Goal: Communication & Community: Answer question/provide support

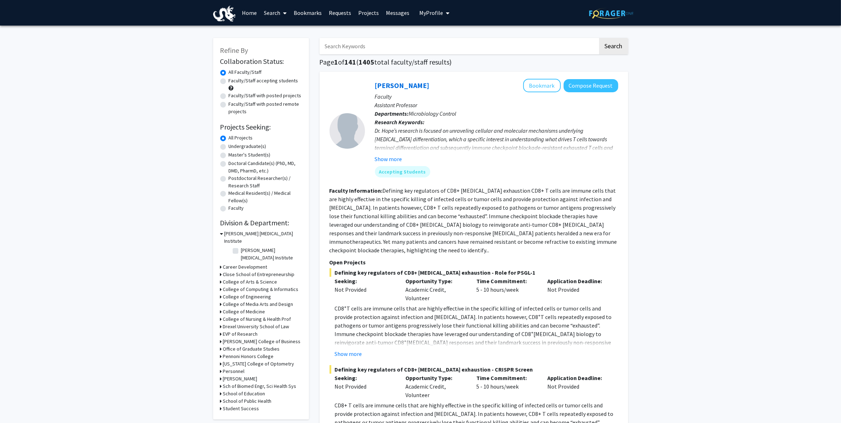
click at [404, 12] on link "Messages" at bounding box center [397, 12] width 31 height 25
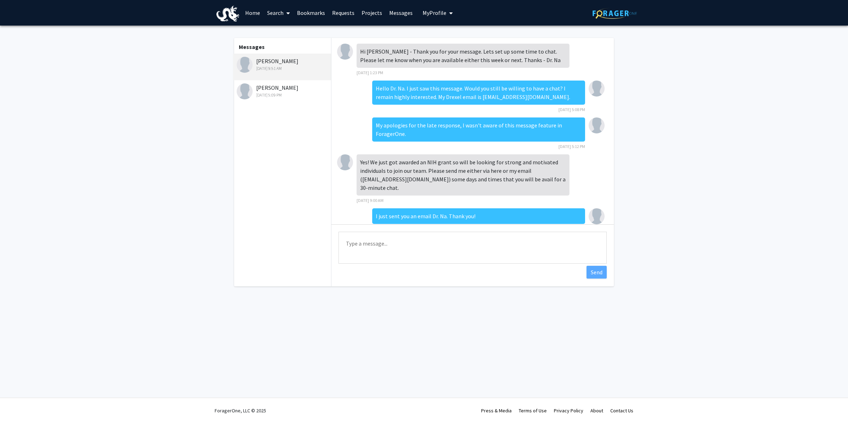
scroll to position [9, 0]
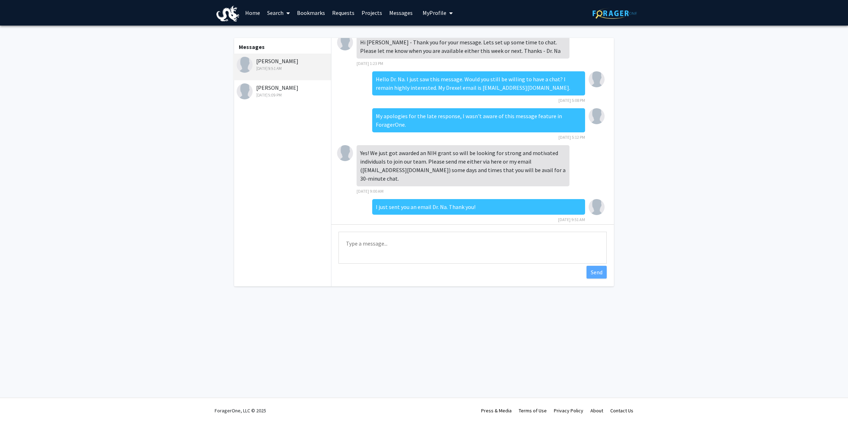
click at [334, 12] on link "Requests" at bounding box center [343, 12] width 29 height 25
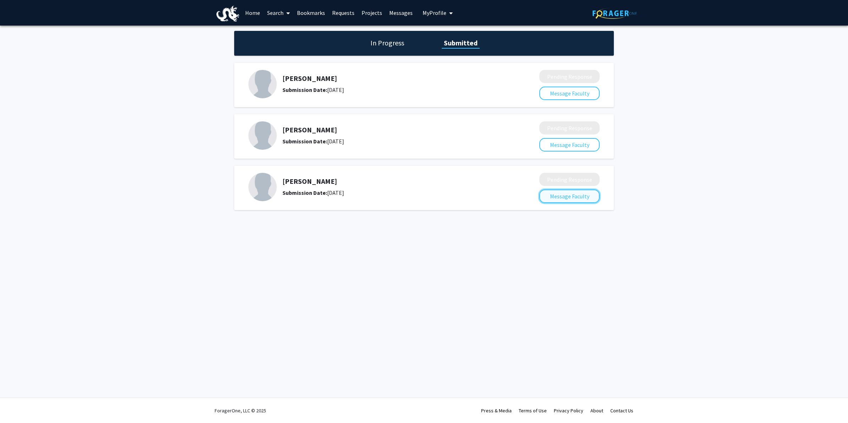
click at [575, 197] on button "Message Faculty" at bounding box center [569, 195] width 60 height 13
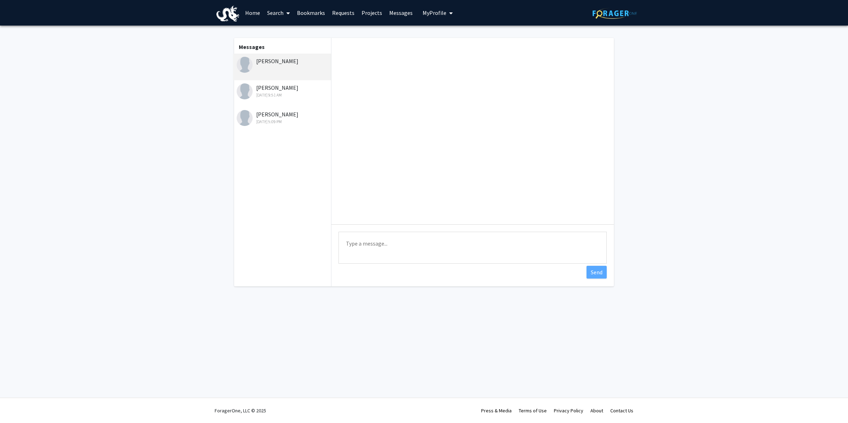
click at [521, 259] on textarea "Type a message" at bounding box center [472, 248] width 268 height 32
type textarea "Hello [PERSON_NAME], I hope this message finds you well. I recently submitted a…"
click at [345, 17] on link "Requests" at bounding box center [343, 12] width 29 height 25
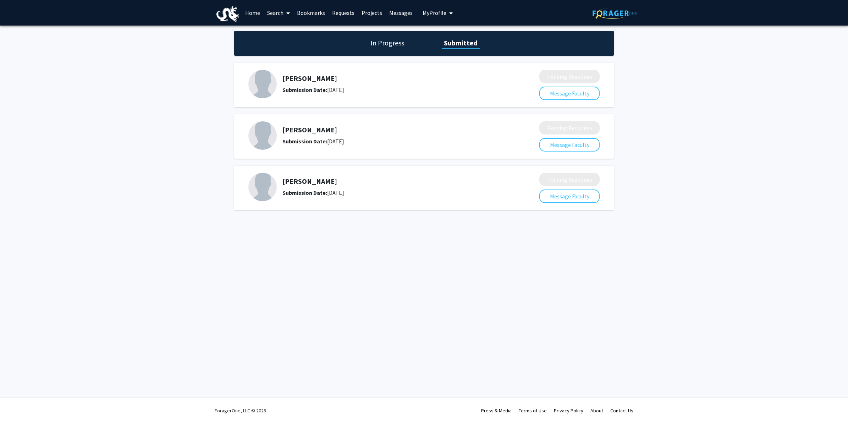
click at [386, 39] on h1 "In Progress" at bounding box center [387, 43] width 38 height 10
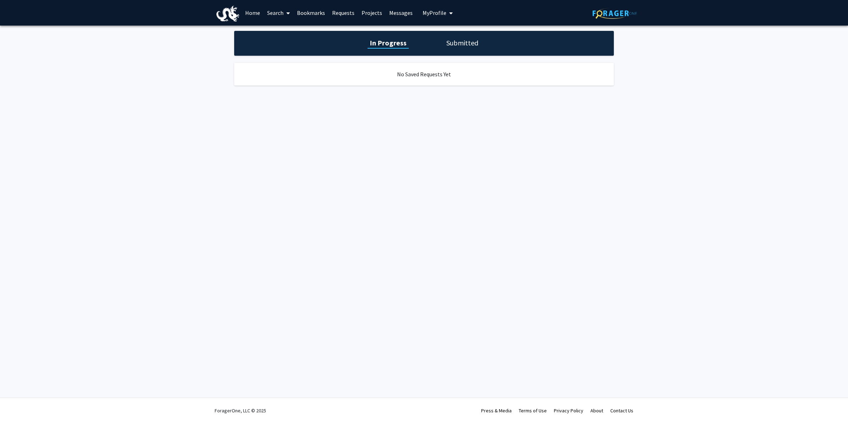
click at [437, 43] on div "In Progress Submitted" at bounding box center [424, 43] width 380 height 25
click at [446, 41] on h1 "Submitted" at bounding box center [462, 43] width 36 height 10
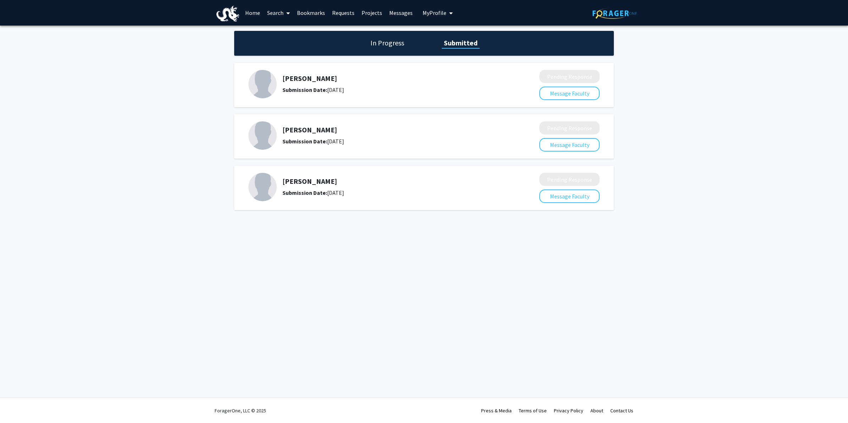
click at [300, 182] on h5 "[PERSON_NAME]" at bounding box center [391, 181] width 219 height 9
click at [275, 188] on img at bounding box center [262, 187] width 28 height 28
click at [268, 188] on img at bounding box center [262, 187] width 28 height 28
click at [278, 15] on link "Search" at bounding box center [279, 12] width 30 height 25
click at [288, 32] on span "Faculty/Staff" at bounding box center [290, 33] width 52 height 14
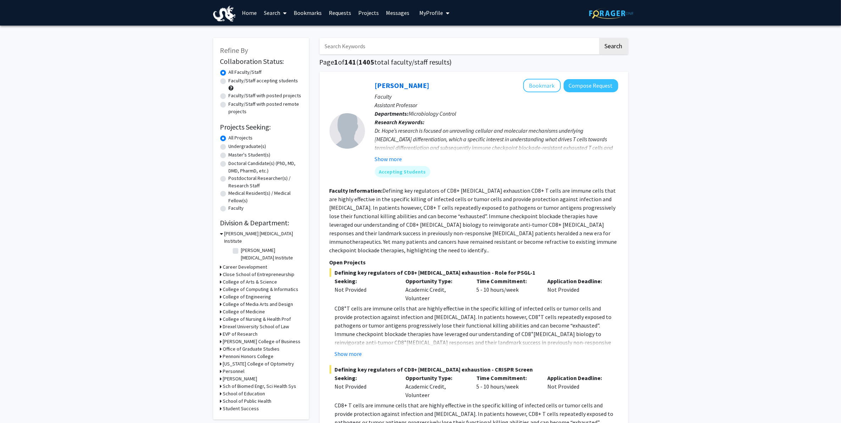
click at [354, 52] on input "Search Keywords" at bounding box center [459, 46] width 278 height 16
type input "joris"
click at [599, 38] on button "Search" at bounding box center [613, 46] width 29 height 16
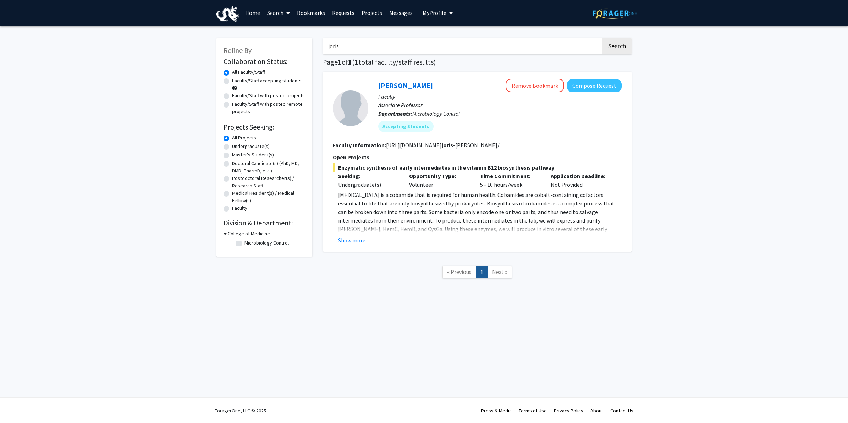
click at [385, 79] on div "[PERSON_NAME] Remove Bookmark Compose Request" at bounding box center [499, 85] width 243 height 13
click at [388, 89] on link "[PERSON_NAME]" at bounding box center [405, 85] width 55 height 9
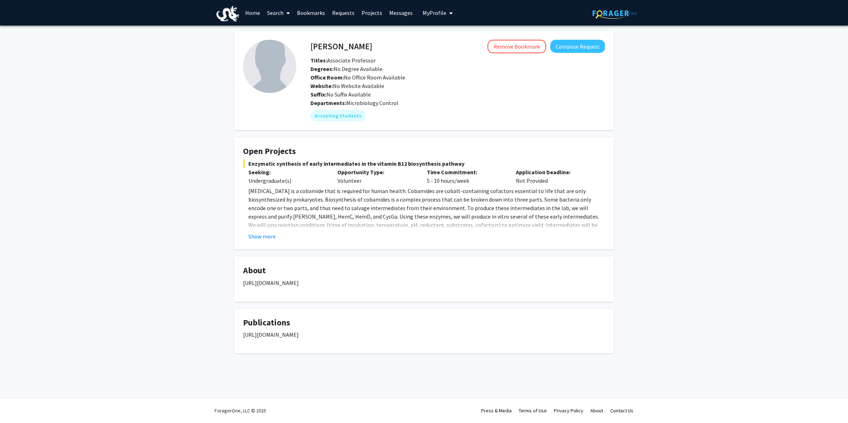
drag, startPoint x: 458, startPoint y: 162, endPoint x: 247, endPoint y: 167, distance: 211.5
click at [247, 167] on span "Enzymatic synthesis of early intermediates in the vitamin B12 biosynthesis path…" at bounding box center [424, 163] width 362 height 9
copy span "Enzymatic synthesis of early intermediates in the vitamin B12 biosynthesis path…"
click at [399, 15] on link "Messages" at bounding box center [401, 12] width 31 height 25
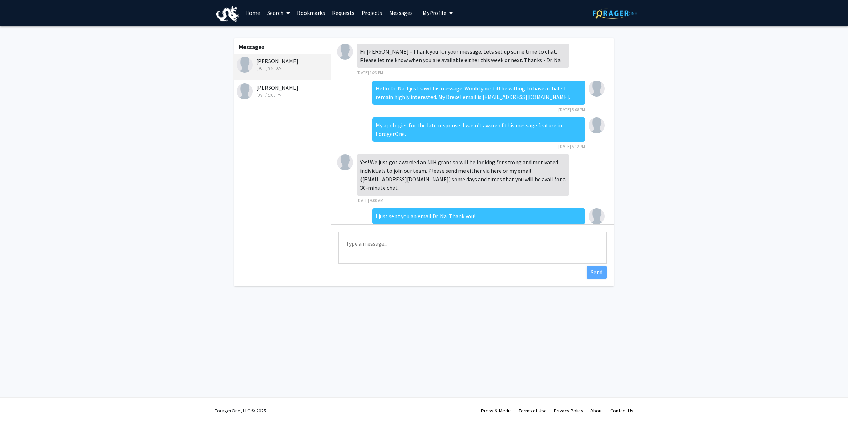
scroll to position [9, 0]
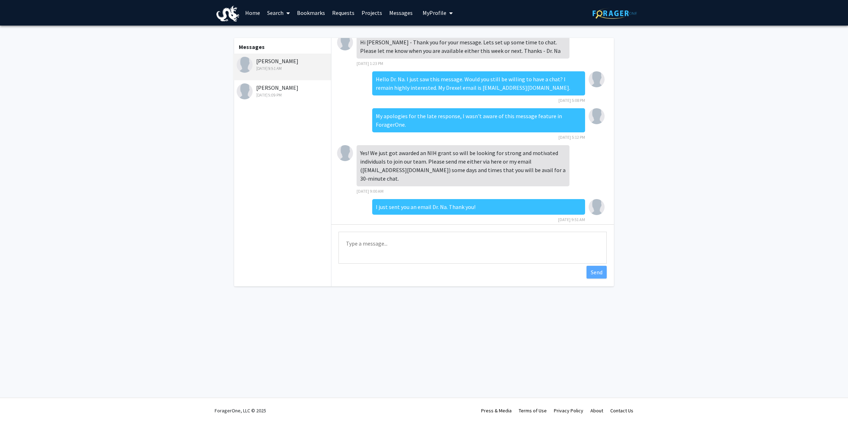
click at [345, 9] on link "Requests" at bounding box center [343, 12] width 29 height 25
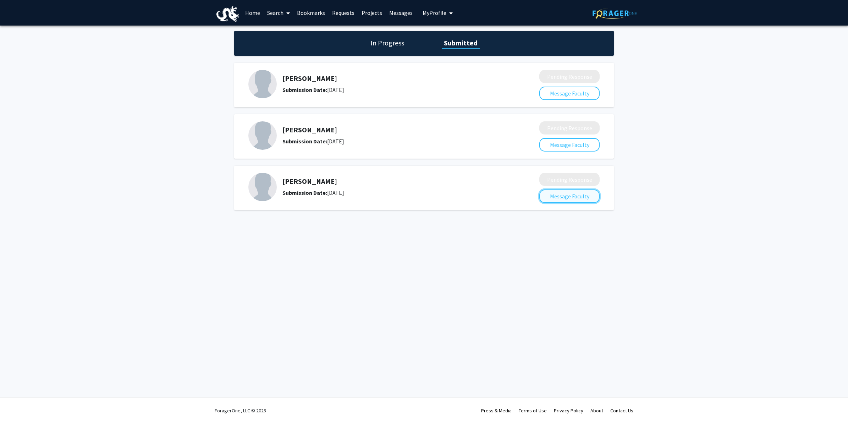
click at [580, 194] on button "Message Faculty" at bounding box center [569, 195] width 60 height 13
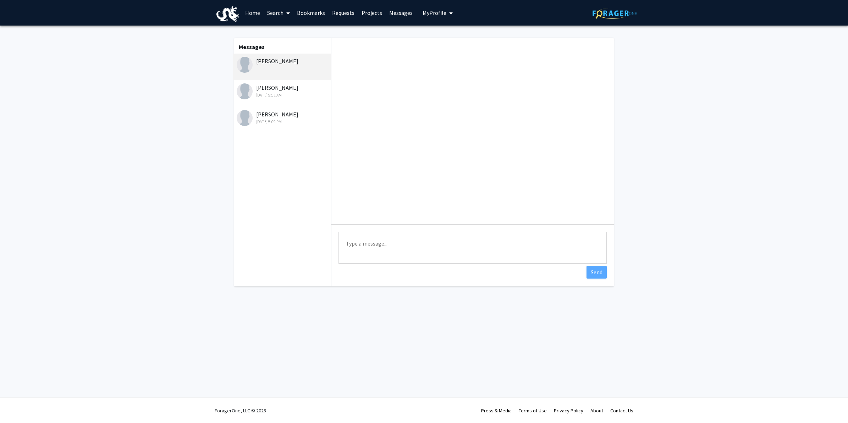
click at [448, 258] on textarea "Type a message" at bounding box center [472, 248] width 268 height 32
type textarea "e"
paste textarea "Enzymatic synthesis of early intermediates in the vitamin B12 biosynthesis path…"
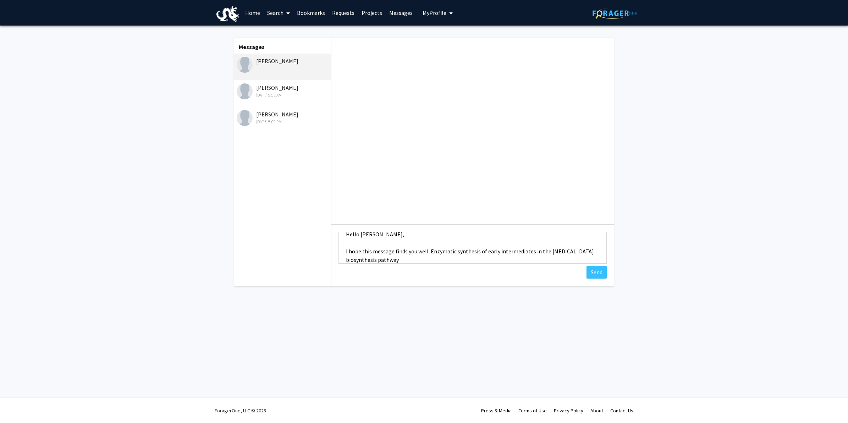
click at [430, 249] on textarea "Hello [PERSON_NAME], I hope this message finds you well. Enzymatic synthesis of…" at bounding box center [472, 248] width 268 height 32
click at [568, 261] on textarea "Hello [PERSON_NAME], I hope this message finds you well. I recently submitted a…" at bounding box center [472, 248] width 268 height 32
click at [428, 251] on textarea "Hello [PERSON_NAME], I hope this message finds you well. I recently submitted a…" at bounding box center [472, 248] width 268 height 32
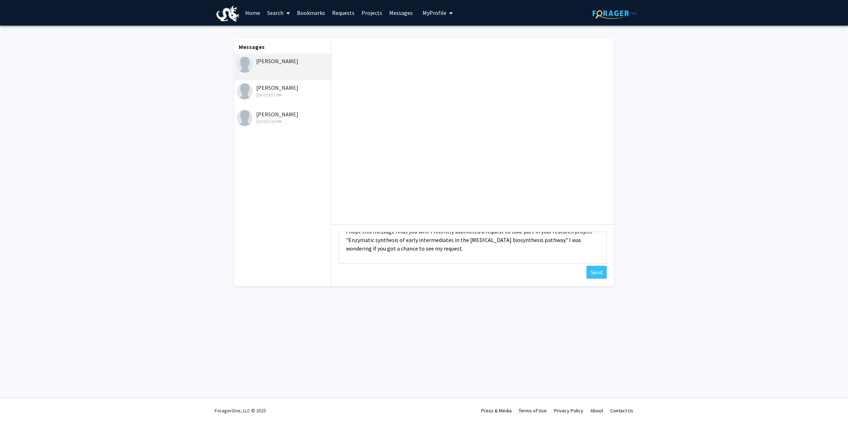
click at [360, 250] on textarea "Hello [PERSON_NAME], I hope this message finds you well. I recently submitted a…" at bounding box center [472, 248] width 268 height 32
click at [383, 249] on textarea "Hello [PERSON_NAME], I hope this message finds you well. I recently submitted a…" at bounding box center [472, 248] width 268 height 32
drag, startPoint x: 355, startPoint y: 248, endPoint x: 366, endPoint y: 247, distance: 10.7
click at [366, 247] on textarea "Hello [PERSON_NAME], I hope this message finds you well. I recently submitted a…" at bounding box center [472, 248] width 268 height 32
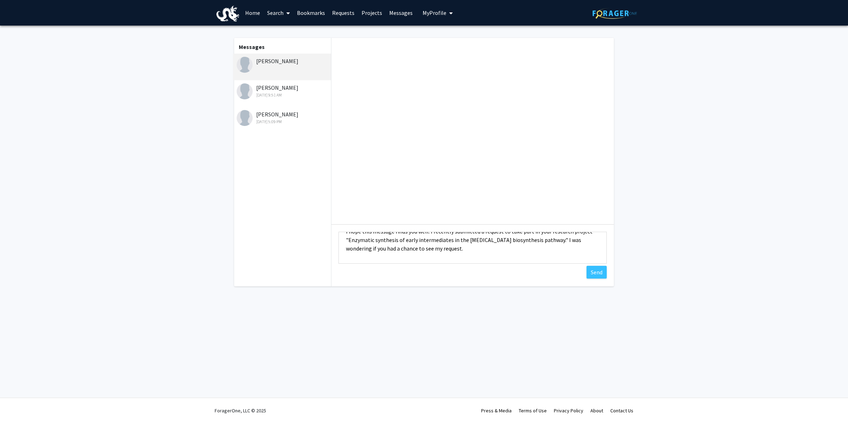
click at [413, 248] on textarea "Hello [PERSON_NAME], I hope this message finds you well. I recently submitted a…" at bounding box center [472, 248] width 268 height 32
click at [407, 249] on textarea "Hello [PERSON_NAME], I hope this message finds you well. I recently submitted a…" at bounding box center [472, 248] width 268 height 32
click at [407, 247] on textarea "Hello [PERSON_NAME], I hope this message finds you well. I recently submitted a…" at bounding box center [472, 248] width 268 height 32
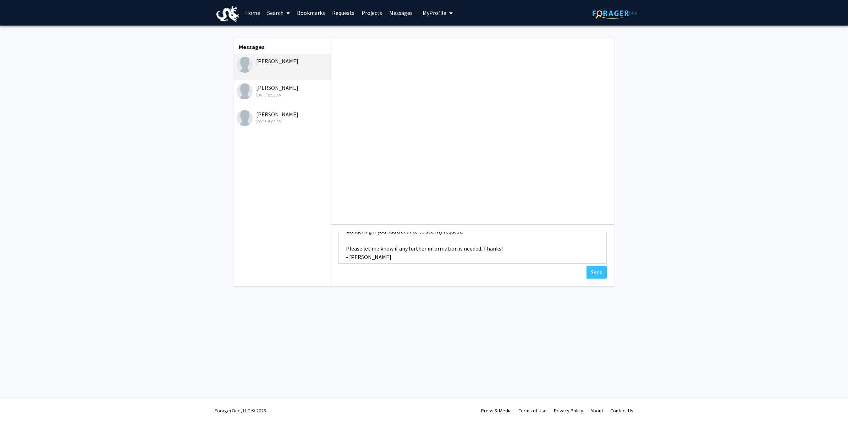
scroll to position [51, 0]
click at [425, 258] on textarea "Hello [PERSON_NAME], I hope this message finds you well. I recently submitted a…" at bounding box center [472, 248] width 268 height 32
type textarea "Hello [PERSON_NAME], I hope this message finds you well. I recently submitted a…"
click at [591, 277] on button "Send" at bounding box center [596, 272] width 20 height 13
